Goal: Transaction & Acquisition: Purchase product/service

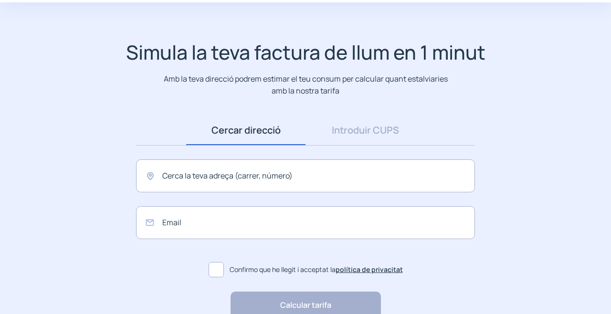
scroll to position [46, 0]
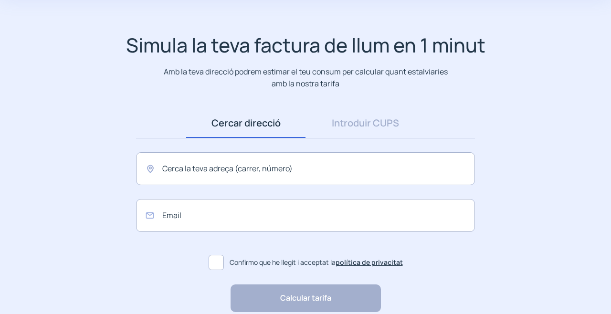
click at [384, 115] on link "Introduir CUPS" at bounding box center [364, 123] width 119 height 30
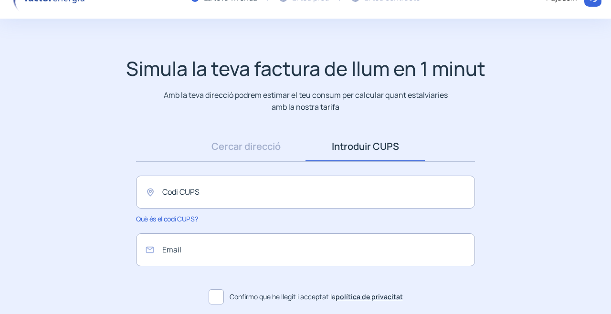
scroll to position [0, 0]
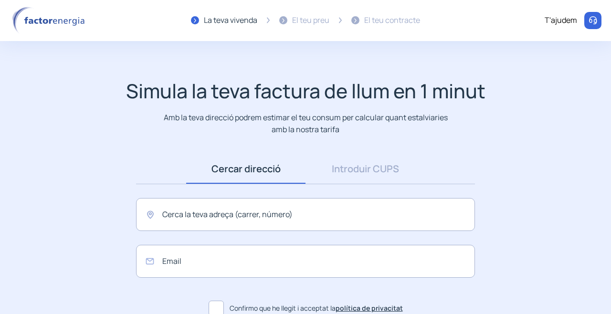
click at [363, 161] on link "Introduir CUPS" at bounding box center [364, 169] width 119 height 30
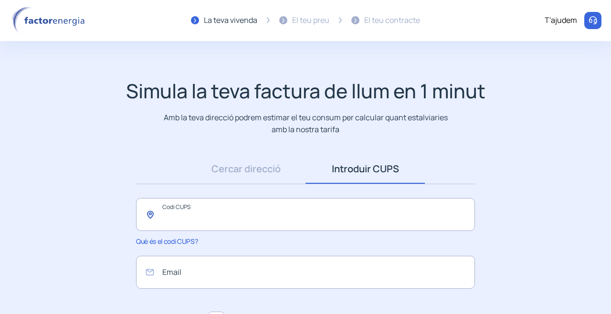
click at [242, 215] on input "text" at bounding box center [305, 214] width 339 height 33
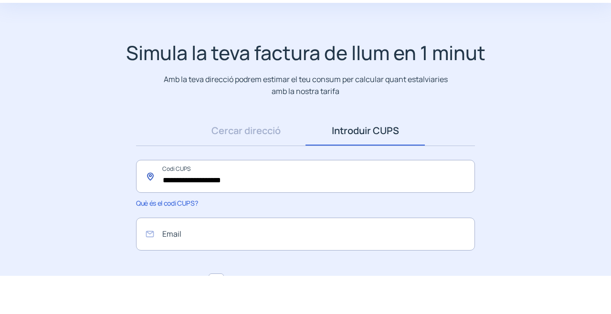
type input "**********"
click at [282, 272] on input "email" at bounding box center [305, 272] width 339 height 33
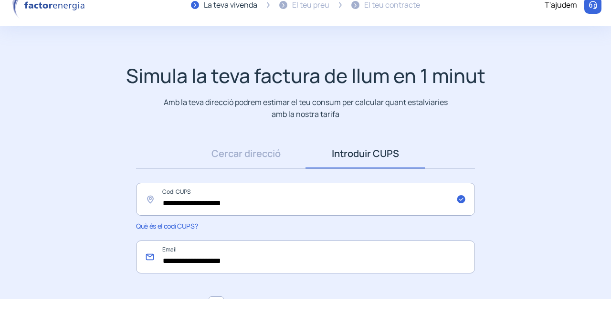
scroll to position [103, 0]
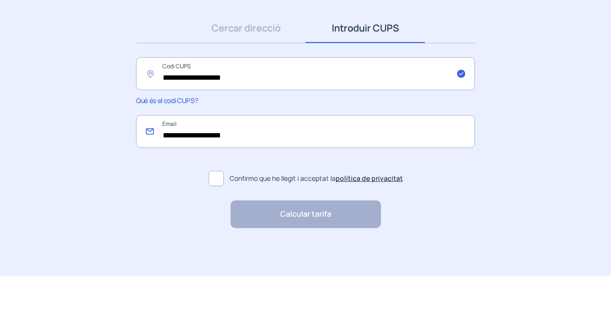
type input "**********"
click at [220, 217] on span at bounding box center [215, 216] width 15 height 15
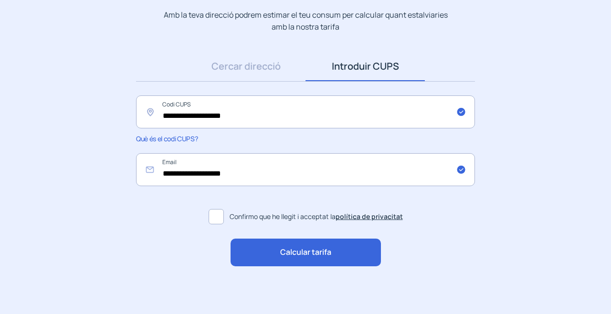
click at [344, 260] on div "Calcular tarifa" at bounding box center [305, 253] width 150 height 28
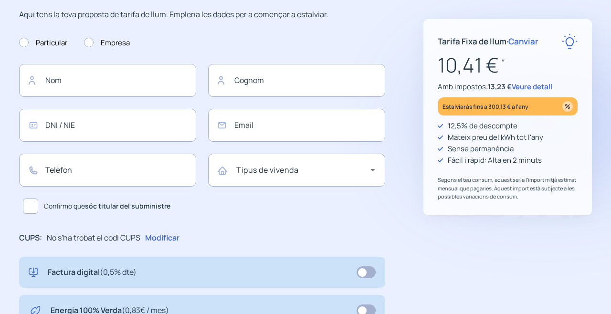
type input "**********"
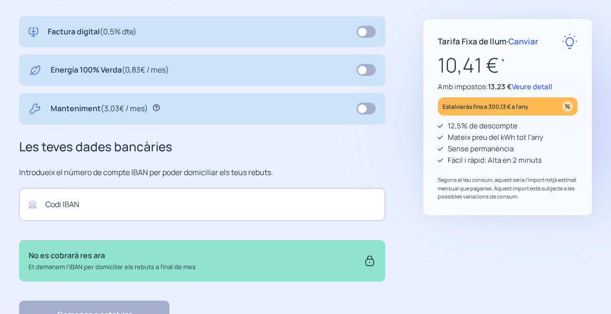
scroll to position [344, 0]
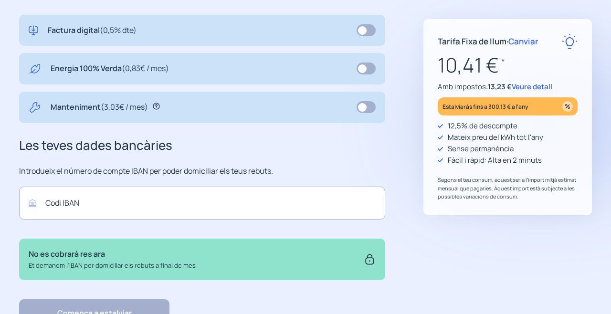
click at [520, 83] on span "Veure detall" at bounding box center [531, 87] width 41 height 10
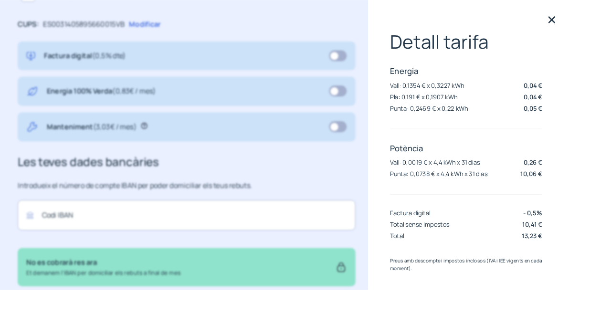
click at [604, 19] on img at bounding box center [597, 21] width 14 height 14
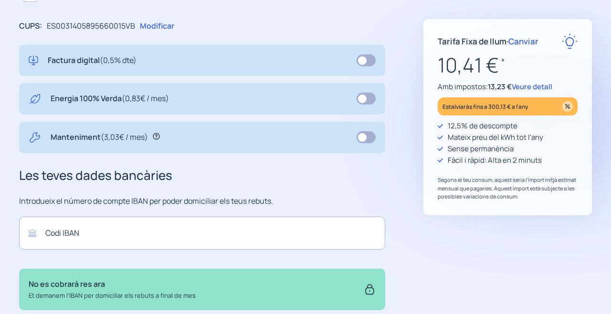
click at [550, 44] on div "Tarifa Fixa de llum · Canviar" at bounding box center [507, 41] width 140 height 16
click at [521, 45] on span "Canviar" at bounding box center [523, 41] width 30 height 11
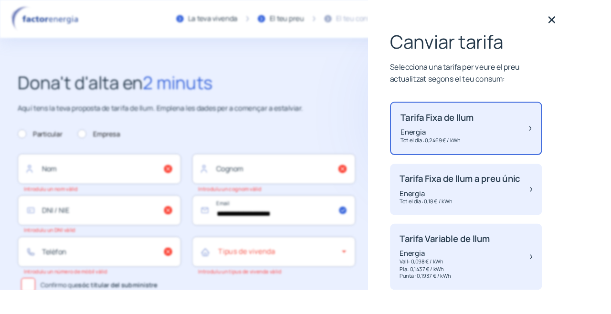
click at [604, 15] on img at bounding box center [597, 21] width 14 height 14
